Goal: Task Accomplishment & Management: Use online tool/utility

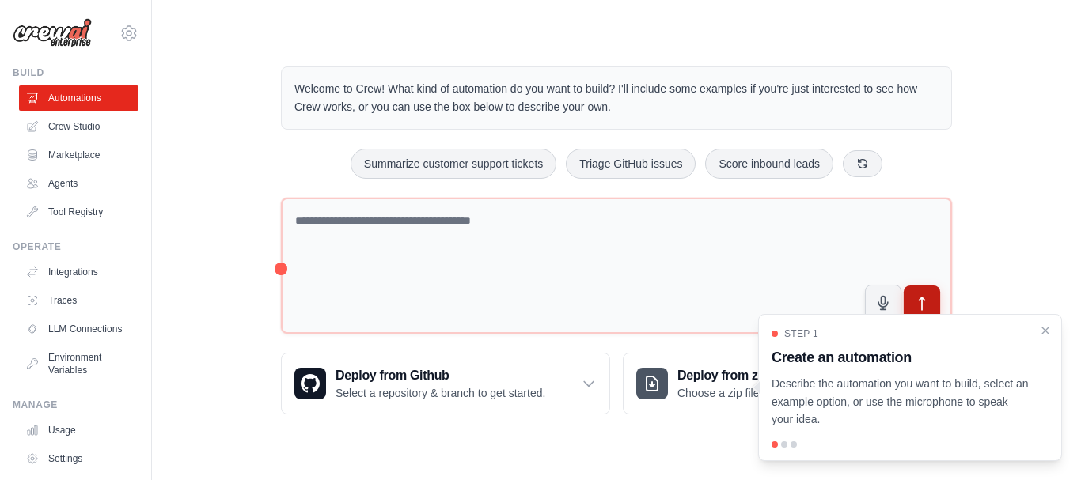
click at [924, 298] on icon "submit" at bounding box center [922, 304] width 17 height 17
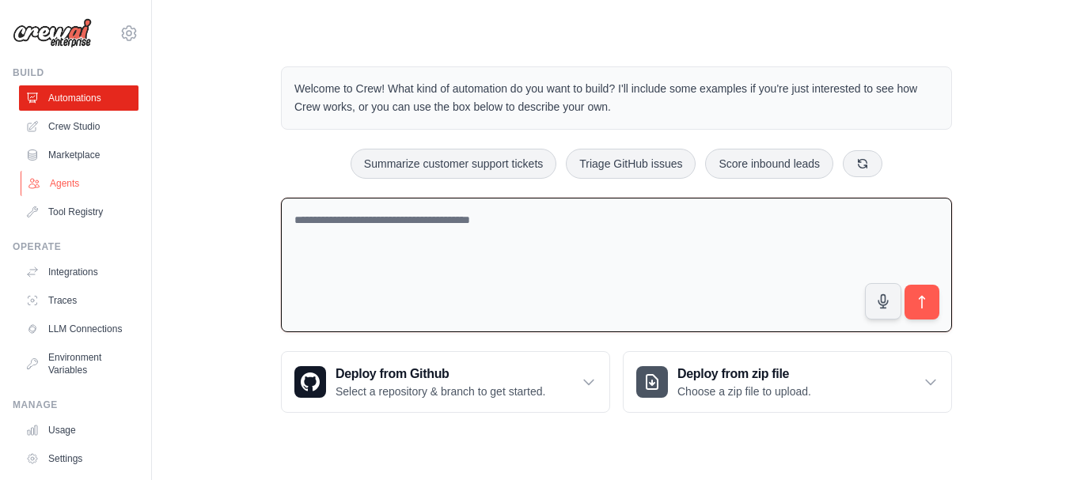
click at [76, 173] on link "Agents" at bounding box center [80, 183] width 119 height 25
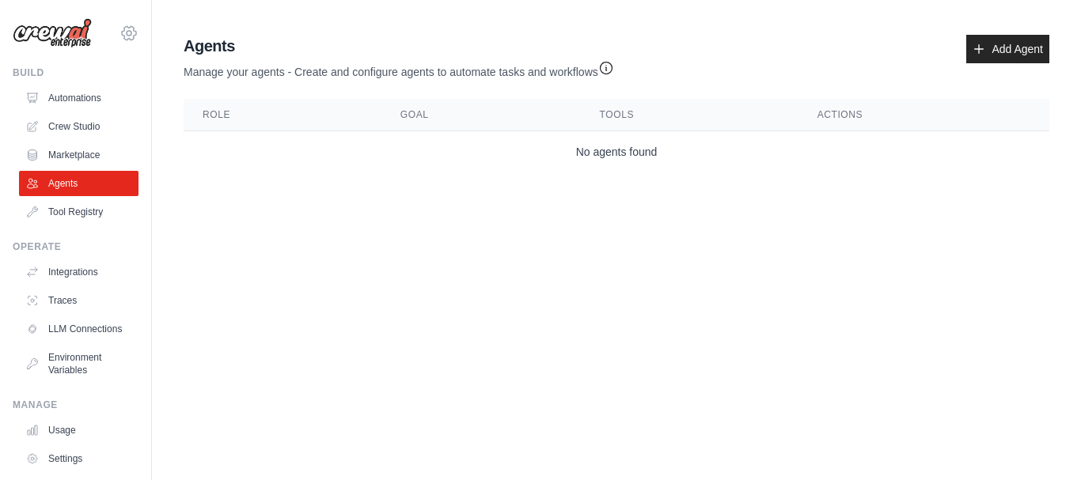
click at [119, 24] on icon at bounding box center [128, 33] width 19 height 19
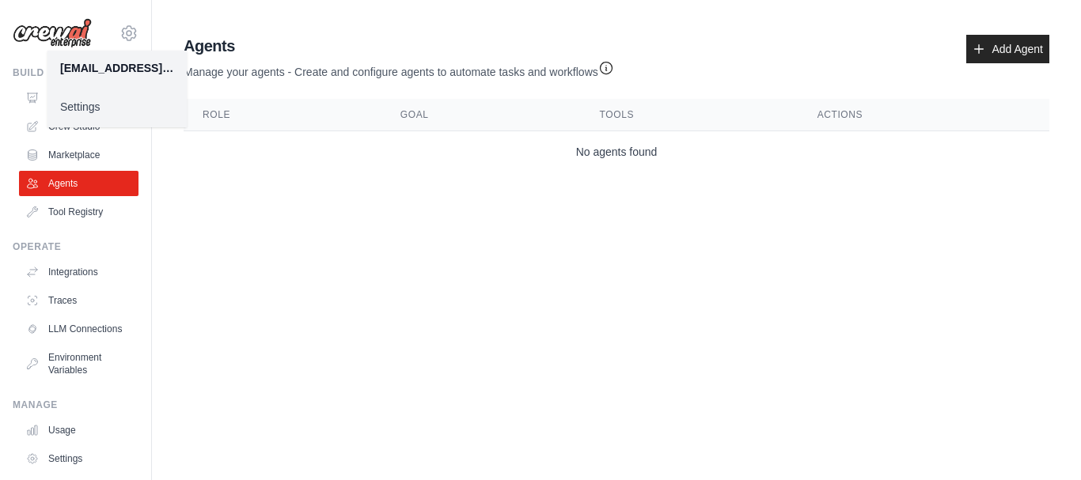
click at [290, 109] on th "Role" at bounding box center [283, 115] width 198 height 32
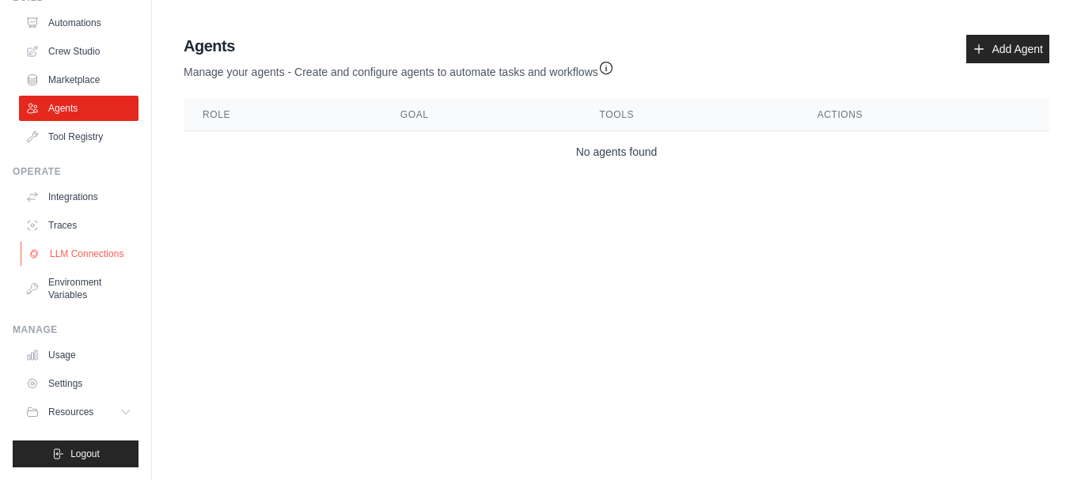
scroll to position [88, 0]
